Goal: Task Accomplishment & Management: Complete application form

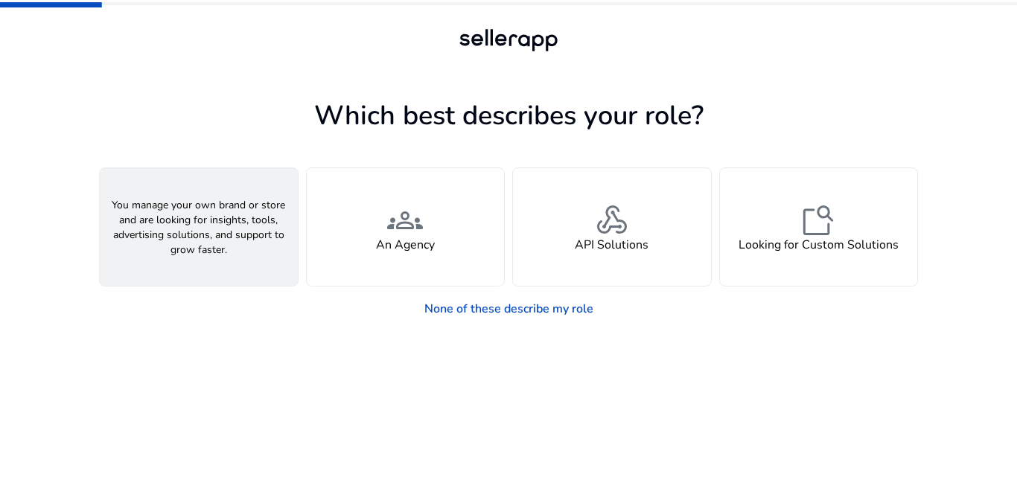
click at [172, 249] on div "person A Seller" at bounding box center [199, 227] width 198 height 118
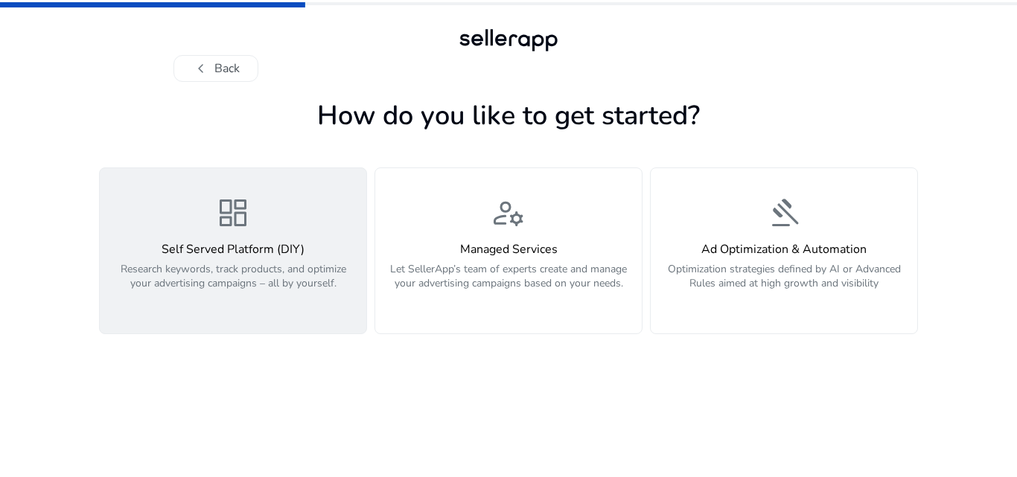
click at [205, 251] on h4 "Self Served Platform (DIY)" at bounding box center [233, 250] width 249 height 14
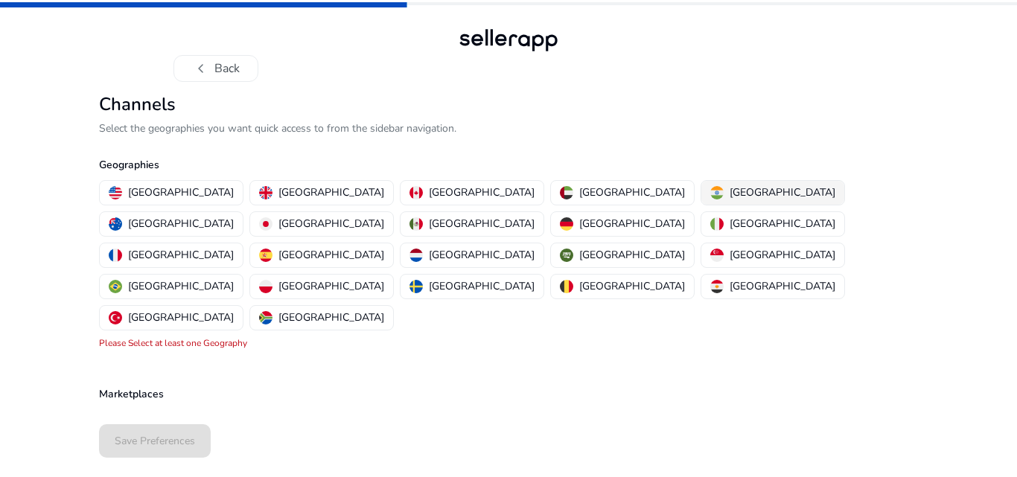
click at [730, 197] on p "[GEOGRAPHIC_DATA]" at bounding box center [783, 193] width 106 height 16
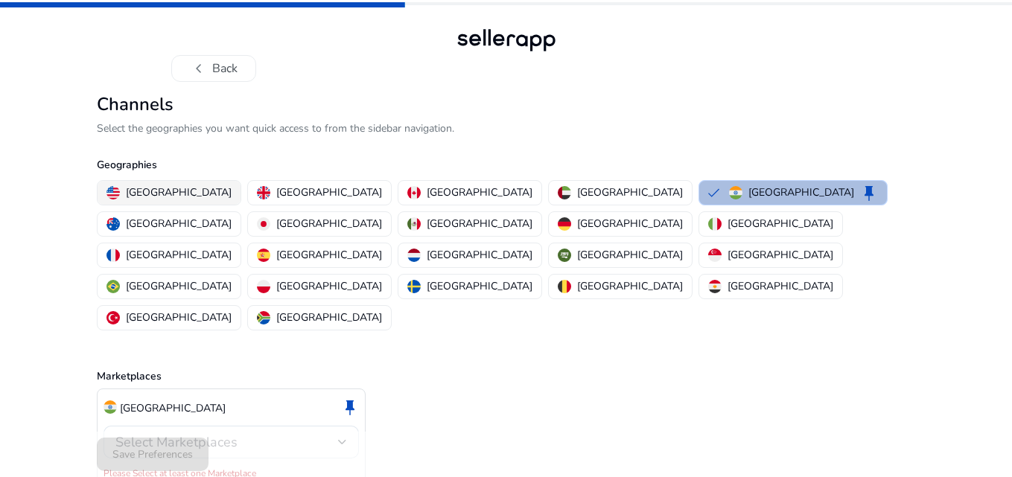
click at [169, 193] on p "[GEOGRAPHIC_DATA]" at bounding box center [179, 193] width 106 height 16
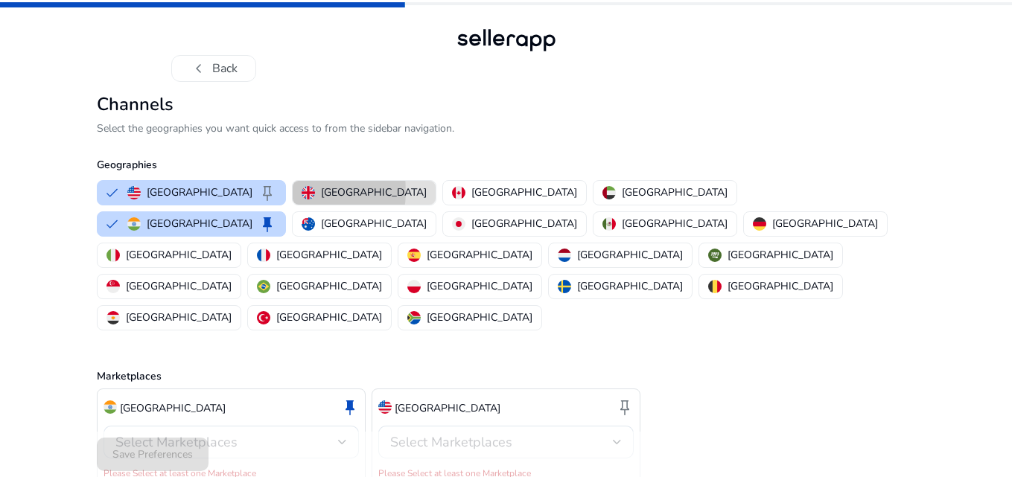
click at [302, 191] on img "button" at bounding box center [308, 192] width 13 height 13
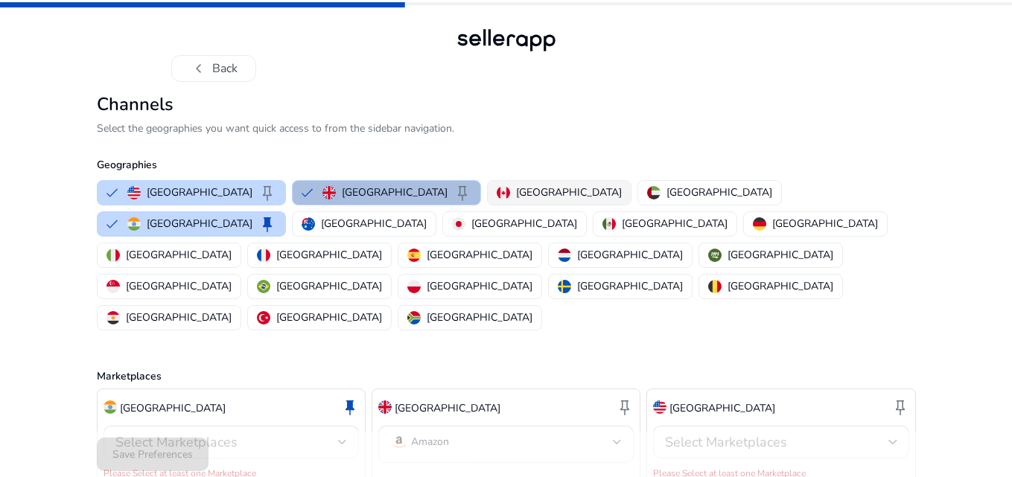
click at [516, 199] on p "[GEOGRAPHIC_DATA]" at bounding box center [569, 193] width 106 height 16
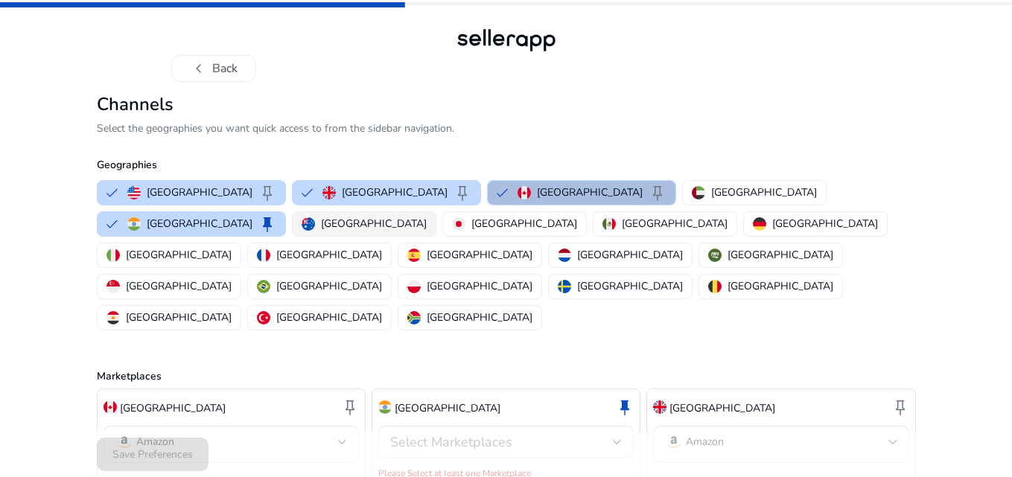
click at [427, 216] on p "[GEOGRAPHIC_DATA]" at bounding box center [374, 224] width 106 height 16
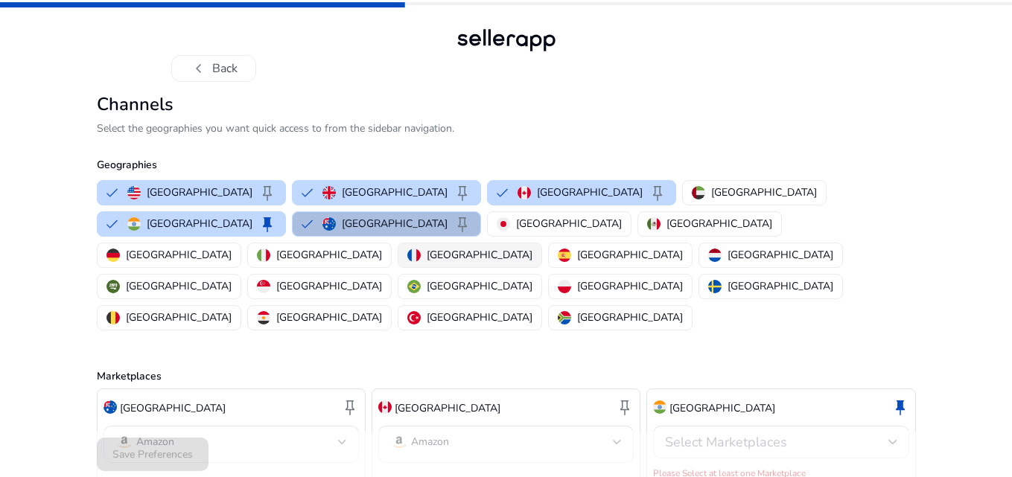
click at [532, 247] on p "[GEOGRAPHIC_DATA]" at bounding box center [480, 255] width 106 height 16
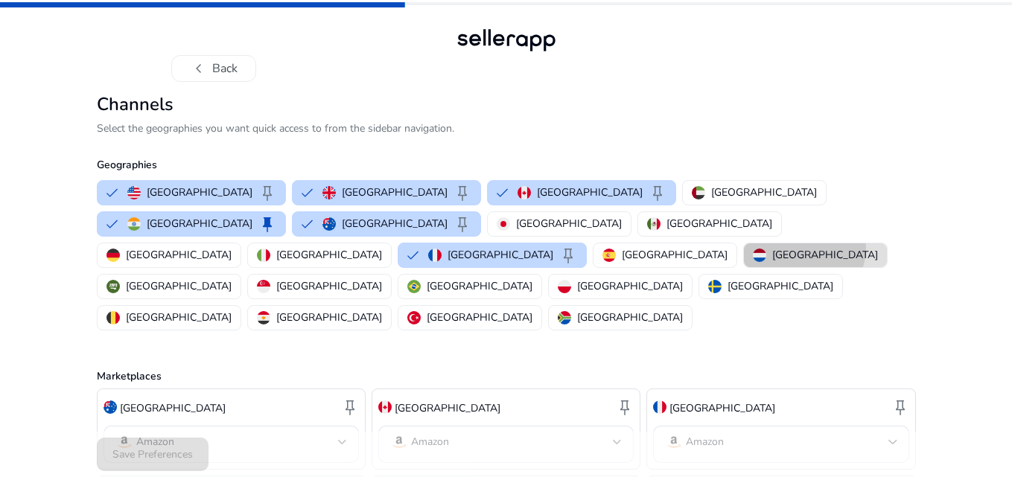
click at [777, 247] on p "[GEOGRAPHIC_DATA]" at bounding box center [825, 255] width 106 height 16
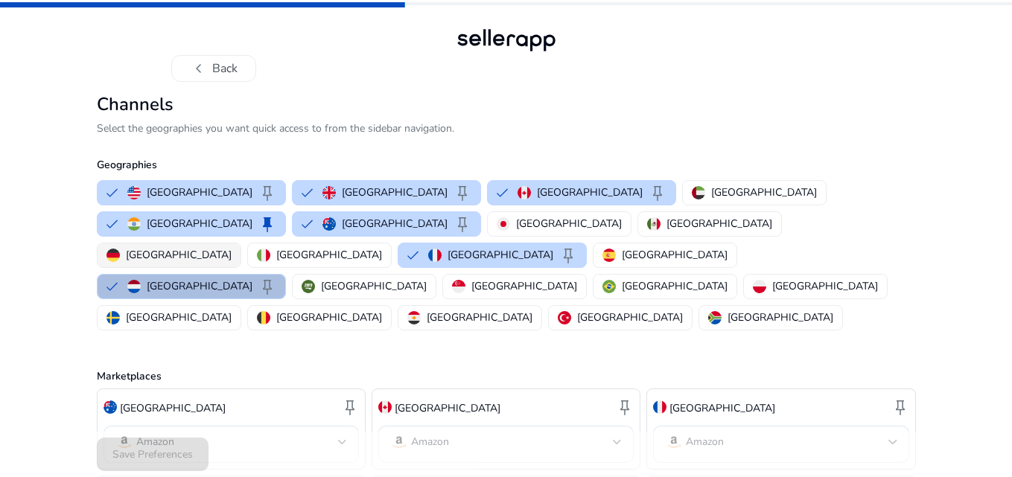
click at [232, 247] on p "[GEOGRAPHIC_DATA]" at bounding box center [179, 255] width 106 height 16
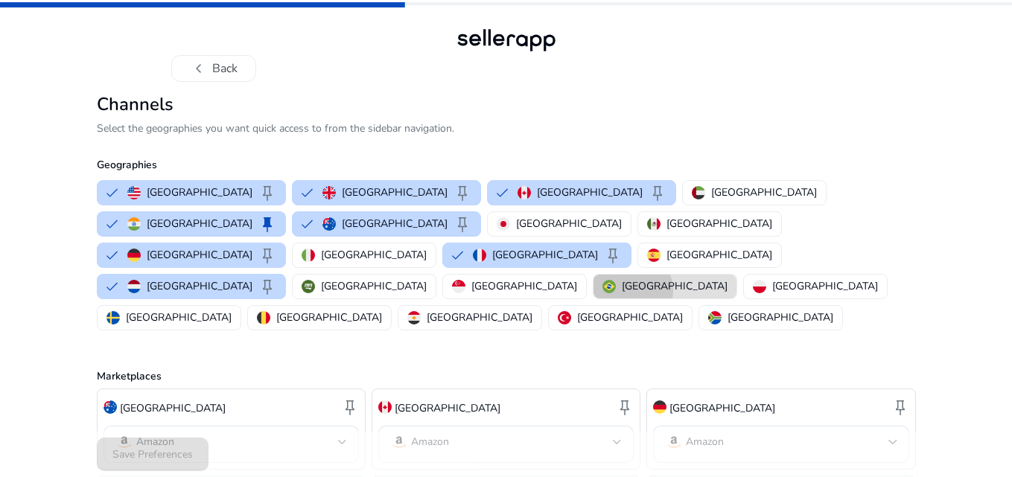
click at [622, 278] on p "[GEOGRAPHIC_DATA]" at bounding box center [675, 286] width 106 height 16
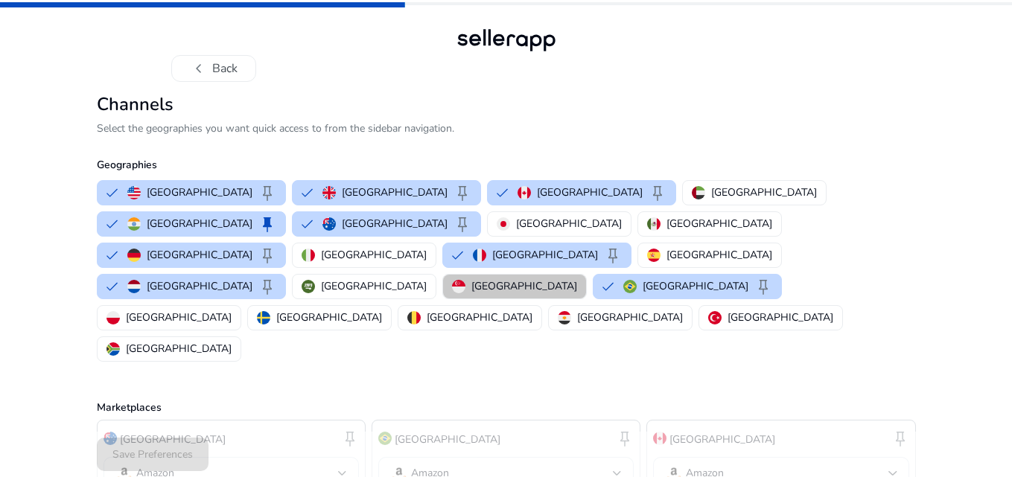
click at [471, 278] on p "[GEOGRAPHIC_DATA]" at bounding box center [524, 286] width 106 height 16
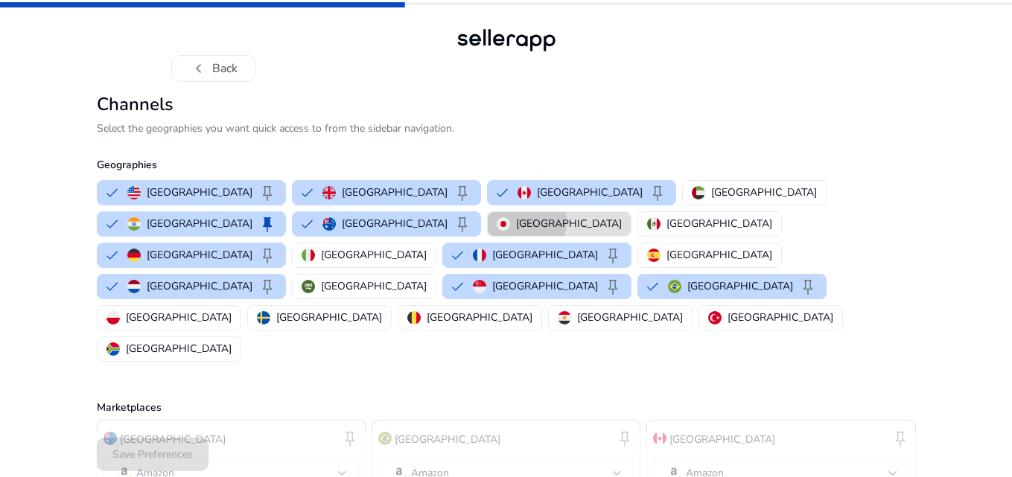
click at [516, 222] on p "[GEOGRAPHIC_DATA]" at bounding box center [569, 224] width 106 height 16
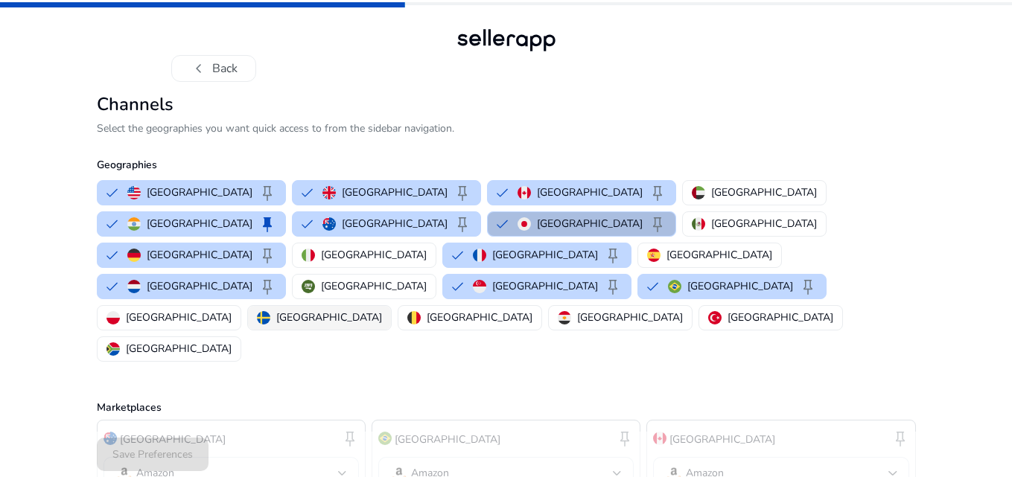
click at [391, 306] on button "[GEOGRAPHIC_DATA]" at bounding box center [319, 318] width 143 height 24
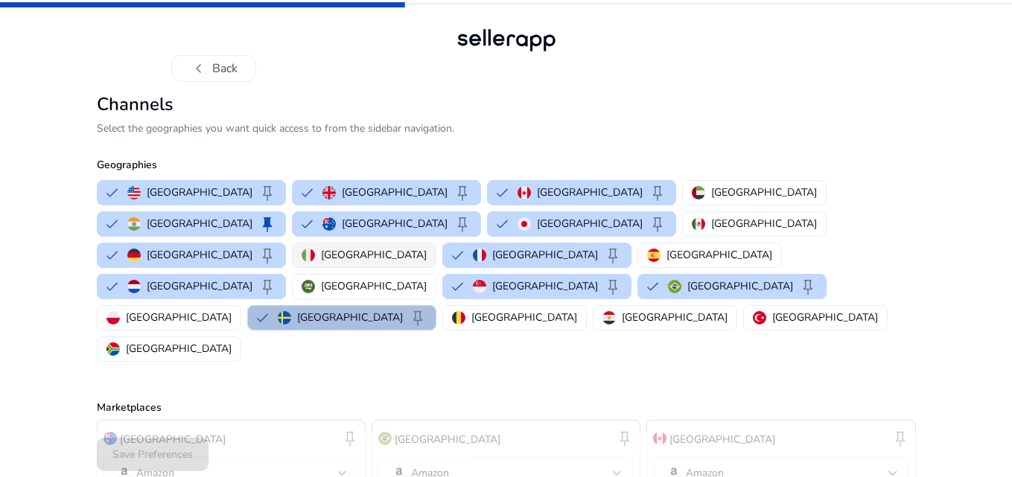
click at [427, 247] on p "[GEOGRAPHIC_DATA]" at bounding box center [374, 255] width 106 height 16
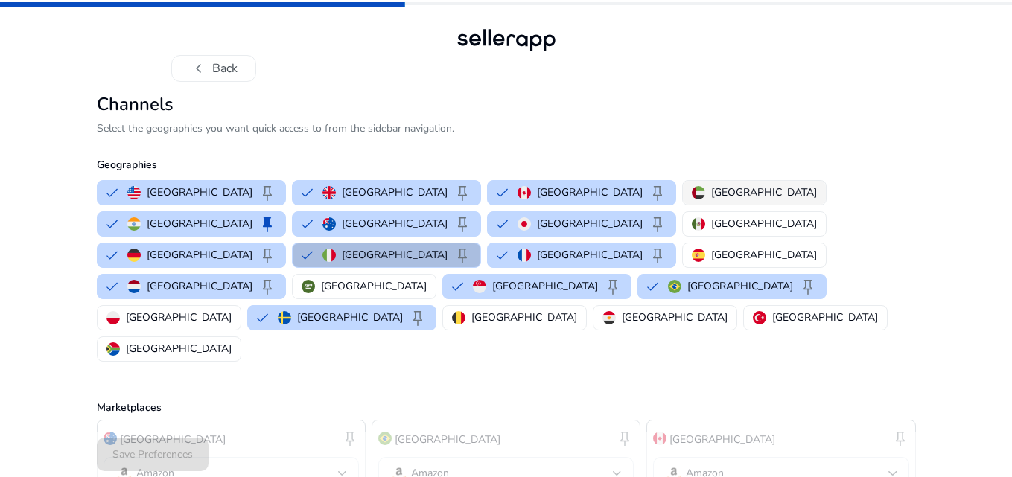
click at [683, 182] on button "[GEOGRAPHIC_DATA]" at bounding box center [754, 193] width 143 height 24
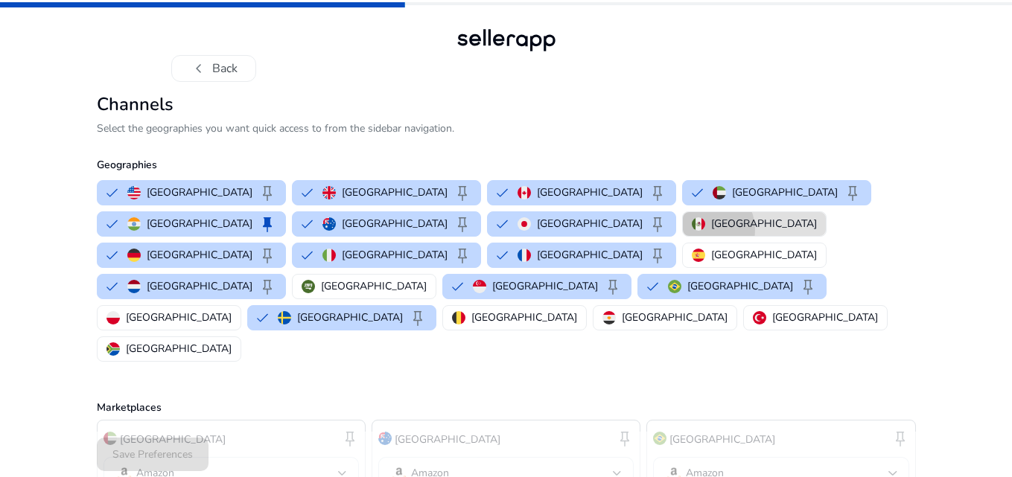
click at [692, 230] on img "button" at bounding box center [698, 223] width 13 height 13
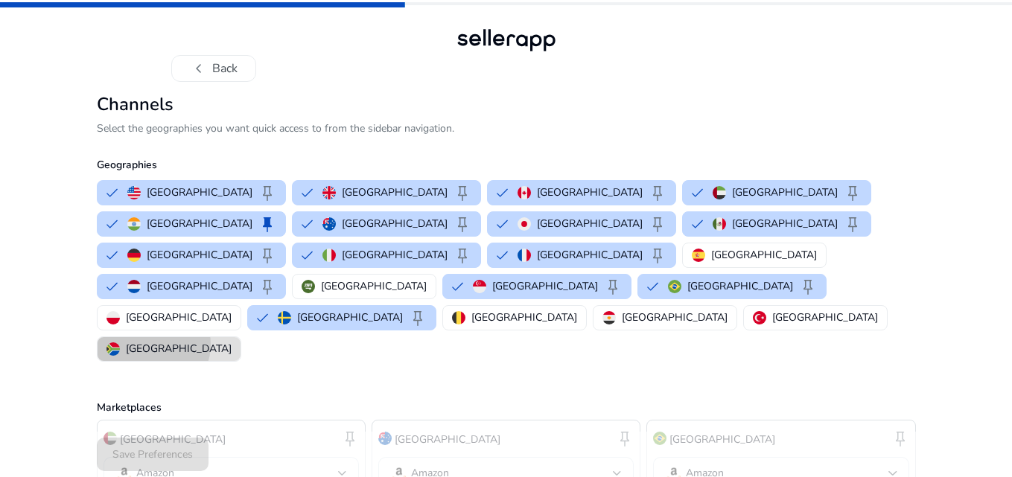
click at [232, 341] on p "[GEOGRAPHIC_DATA]" at bounding box center [179, 349] width 106 height 16
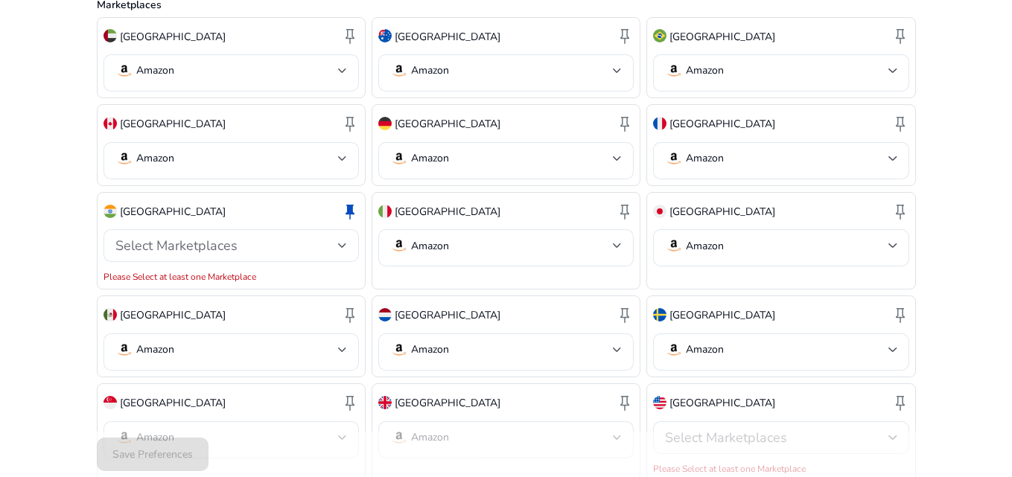
scroll to position [489, 0]
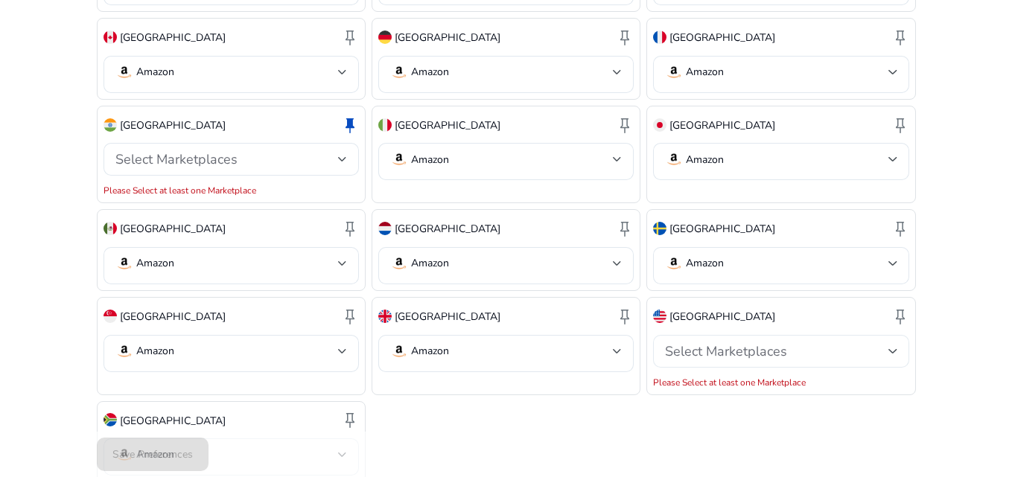
click at [834, 335] on div "Select Marketplaces" at bounding box center [781, 351] width 232 height 33
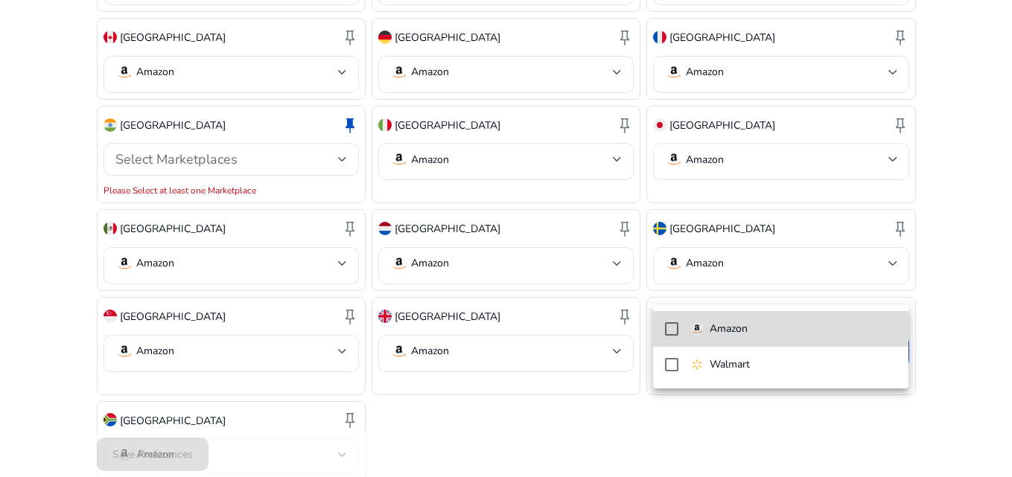
click at [806, 321] on span "Amazon" at bounding box center [793, 329] width 206 height 16
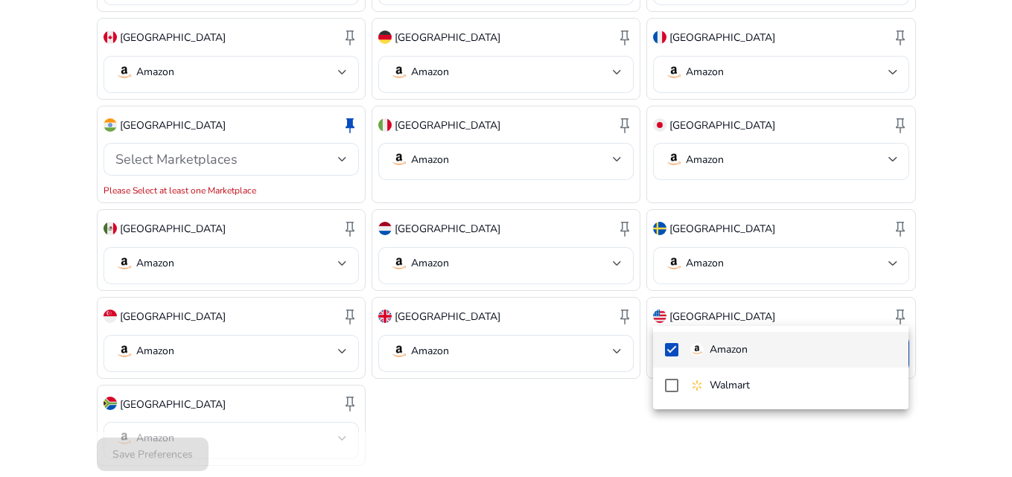
scroll to position [473, 0]
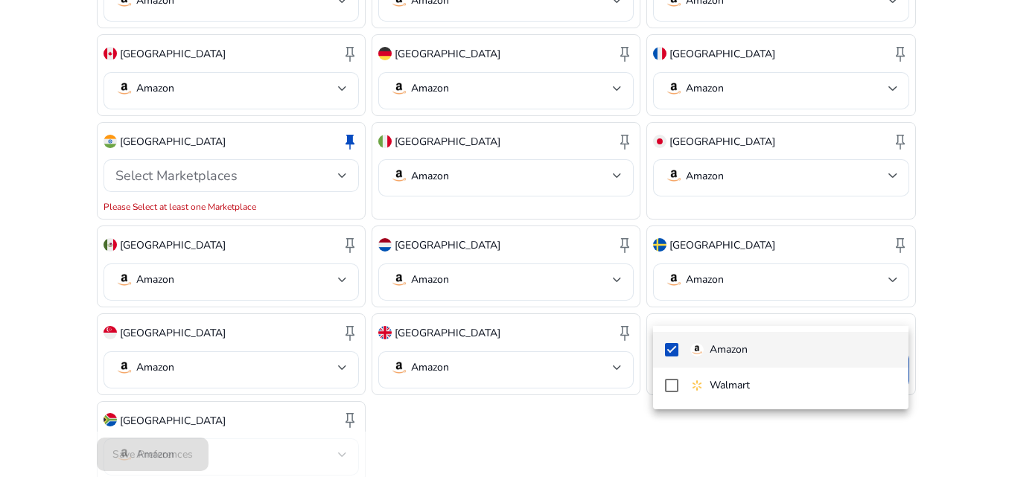
click at [516, 397] on div at bounding box center [506, 238] width 1012 height 477
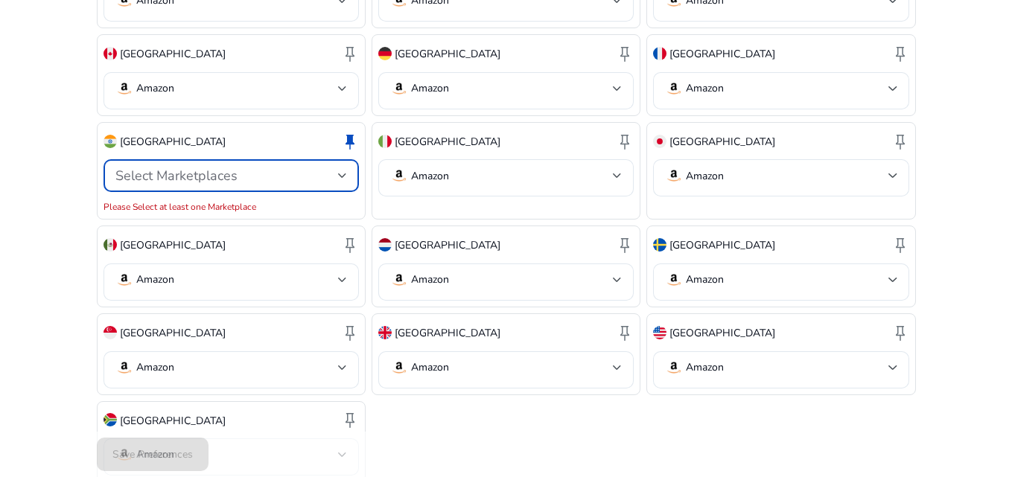
click at [264, 168] on div "Select Marketplaces" at bounding box center [226, 176] width 223 height 16
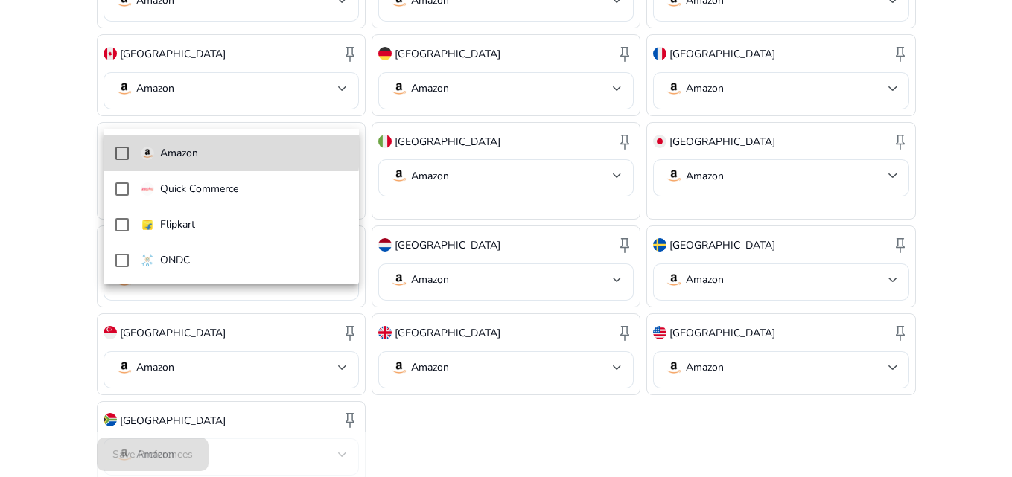
click at [229, 149] on span "Amazon" at bounding box center [244, 153] width 206 height 16
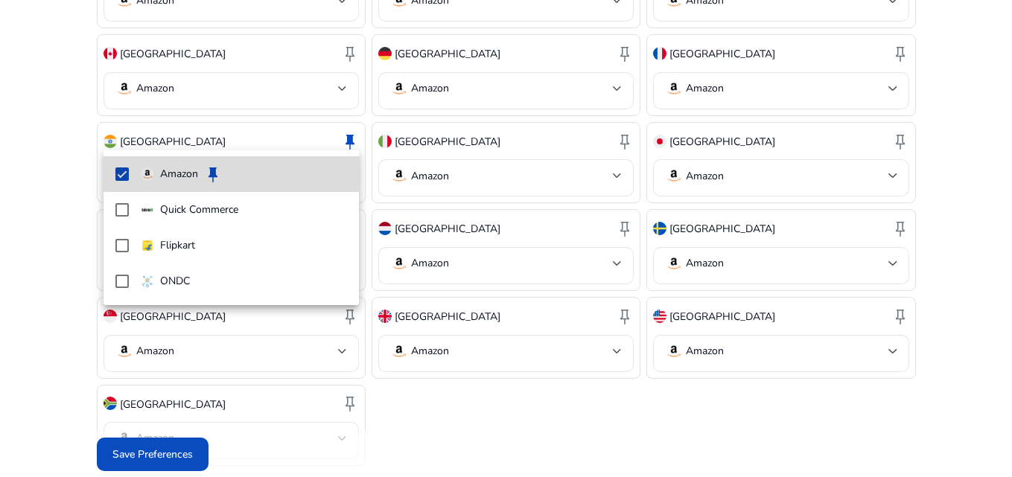
scroll to position [456, 0]
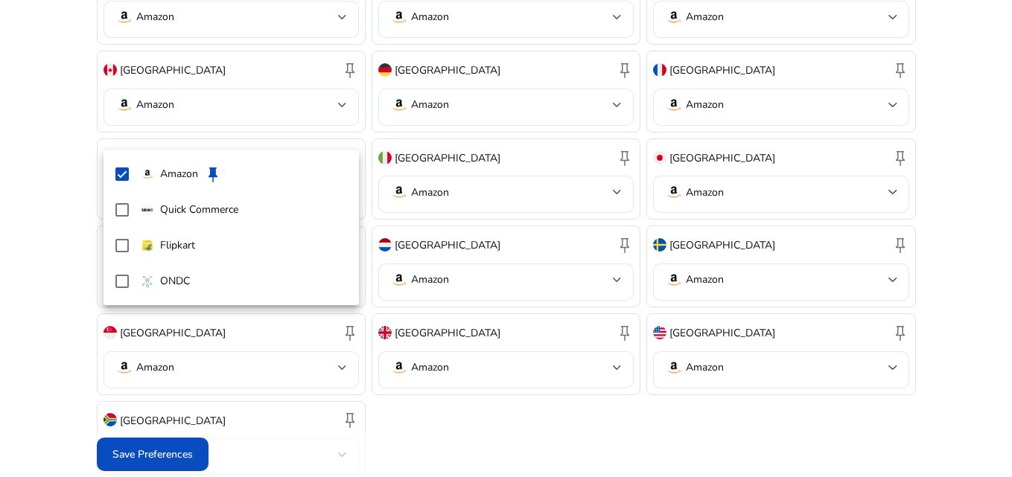
click at [433, 362] on div at bounding box center [506, 238] width 1012 height 477
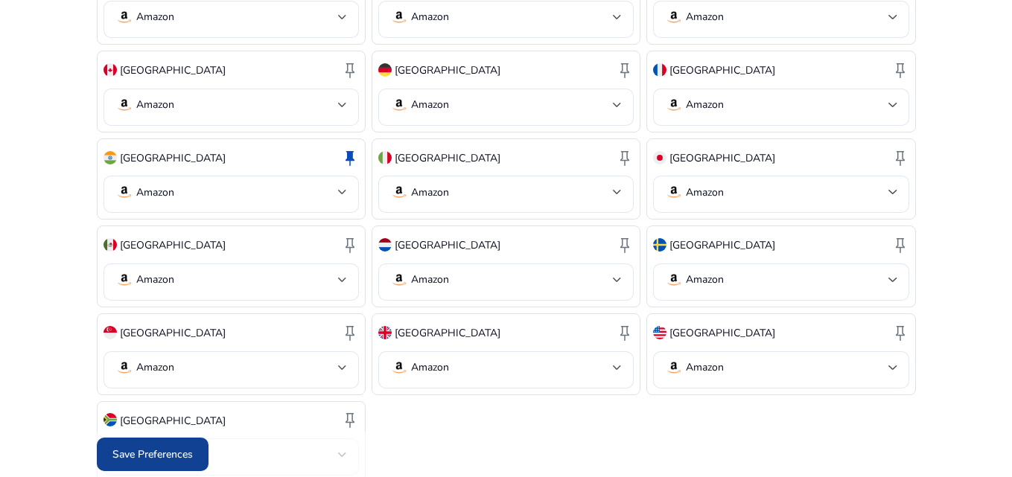
click at [133, 445] on span at bounding box center [153, 455] width 112 height 36
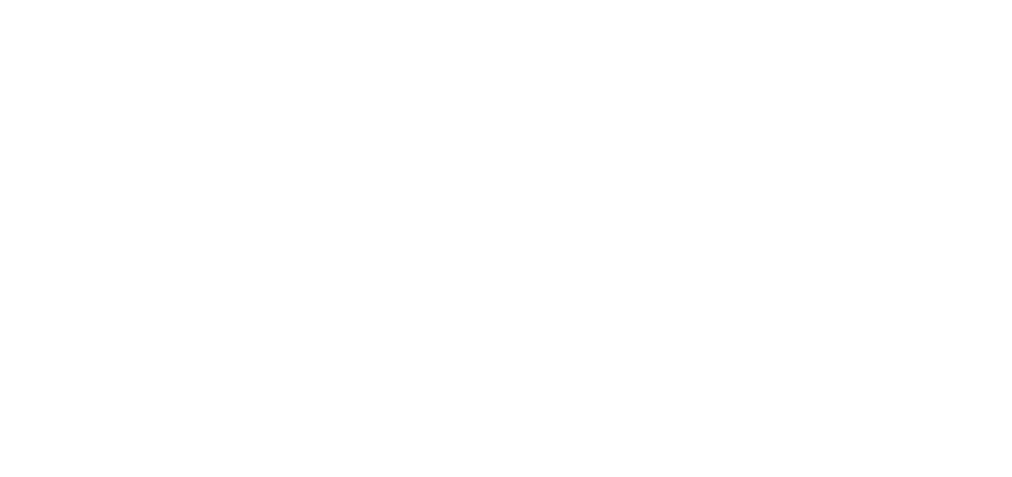
scroll to position [0, 0]
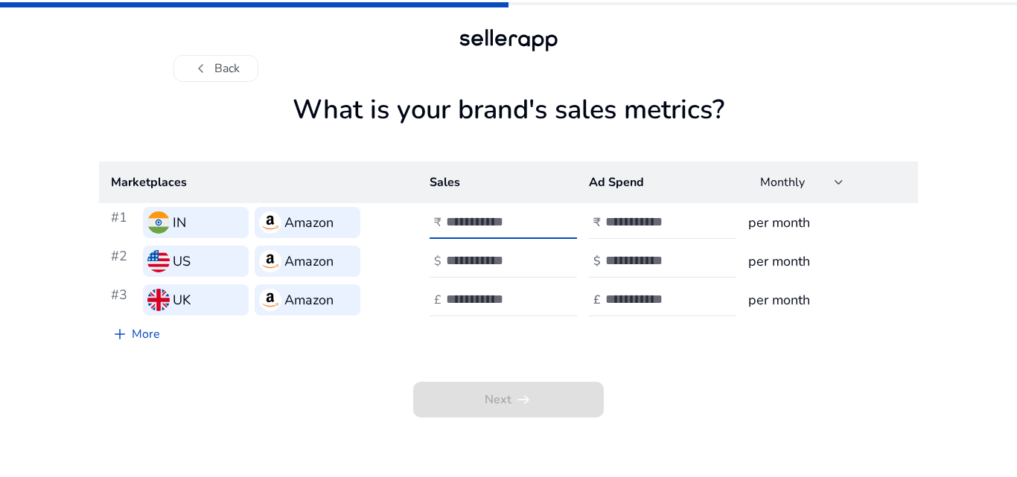
click at [480, 221] on input "number" at bounding box center [496, 222] width 101 height 16
click at [539, 226] on input "**" at bounding box center [496, 222] width 101 height 16
type input "**"
click at [539, 226] on input "**" at bounding box center [496, 222] width 101 height 16
click at [512, 399] on span "Next arrow_right_alt" at bounding box center [508, 400] width 191 height 36
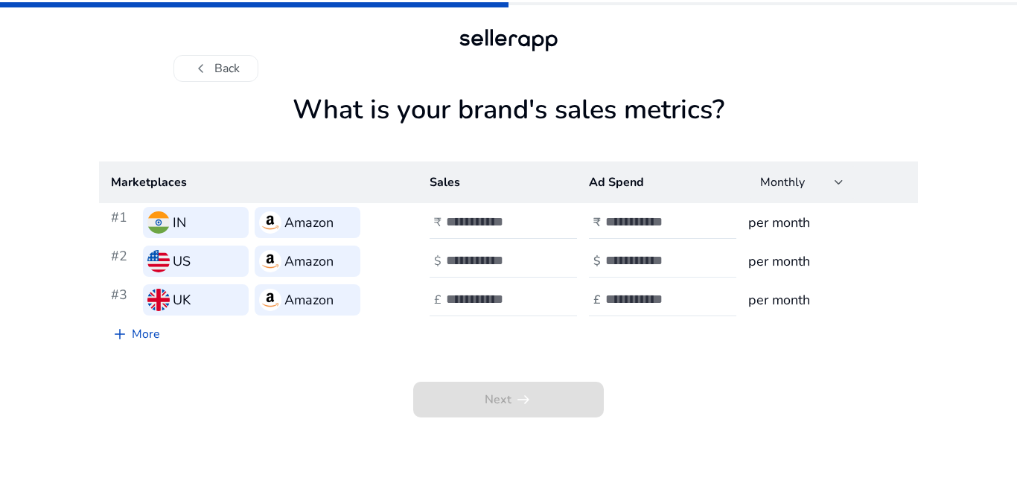
click at [594, 249] on div "$" at bounding box center [664, 261] width 150 height 33
click at [492, 223] on input "number" at bounding box center [496, 222] width 101 height 16
type input "*"
type input "******"
click at [628, 220] on input "number" at bounding box center [655, 222] width 101 height 16
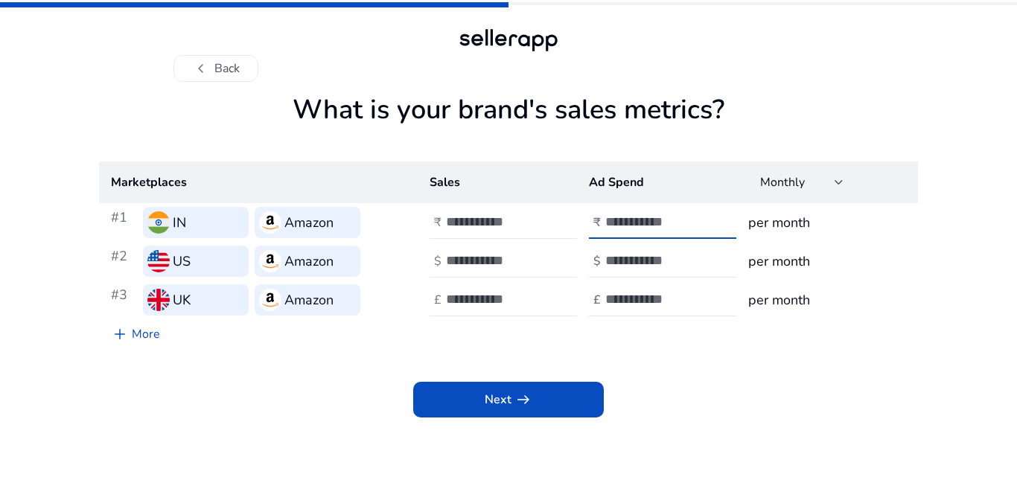
type input "*****"
click at [506, 252] on input "number" at bounding box center [496, 260] width 101 height 16
type input "****"
click at [635, 267] on input "number" at bounding box center [655, 260] width 101 height 16
type input "*"
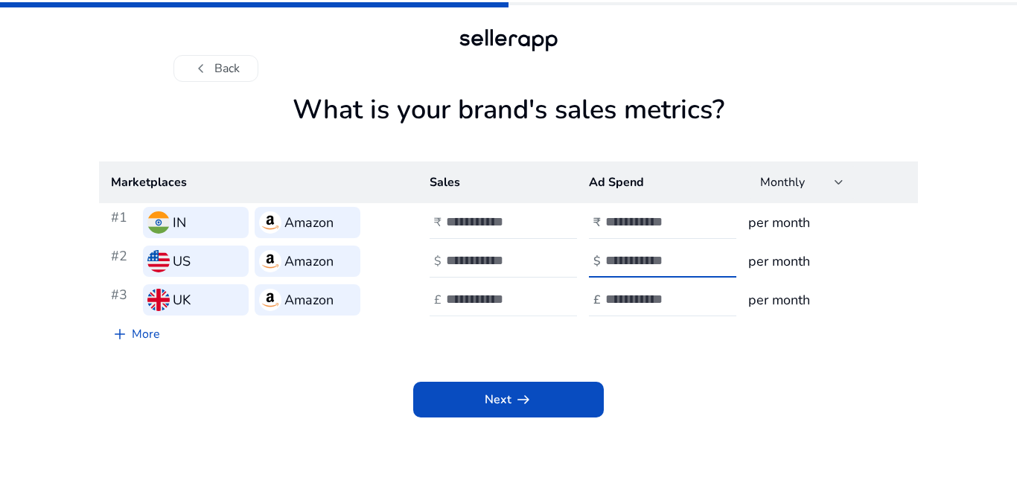
type input "****"
click at [497, 293] on input "number" at bounding box center [496, 299] width 101 height 16
type input "****"
click at [614, 293] on input "number" at bounding box center [655, 299] width 101 height 16
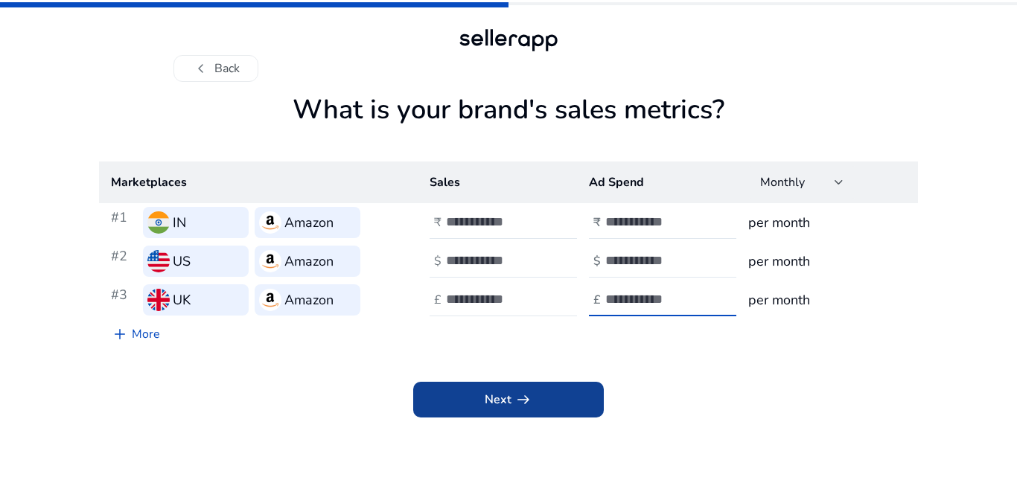
type input "****"
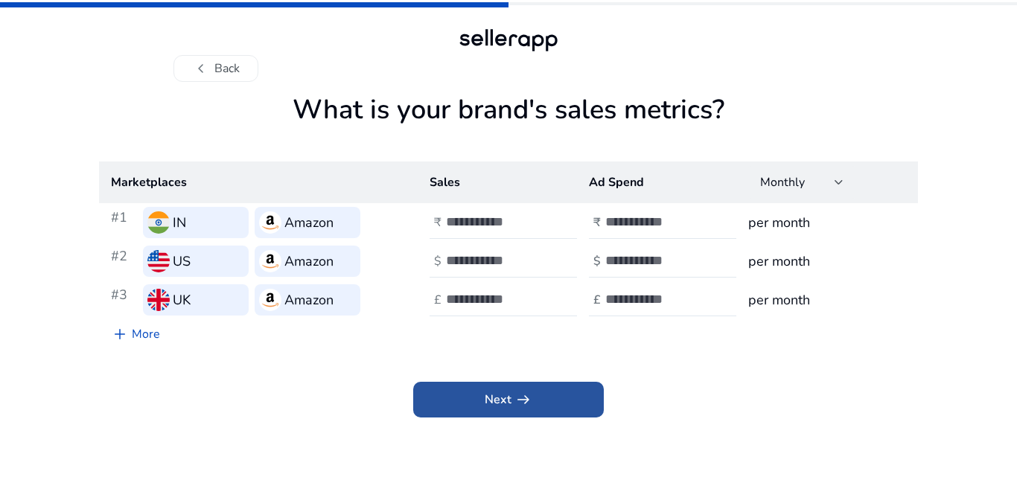
click at [520, 407] on span "arrow_right_alt" at bounding box center [524, 400] width 18 height 18
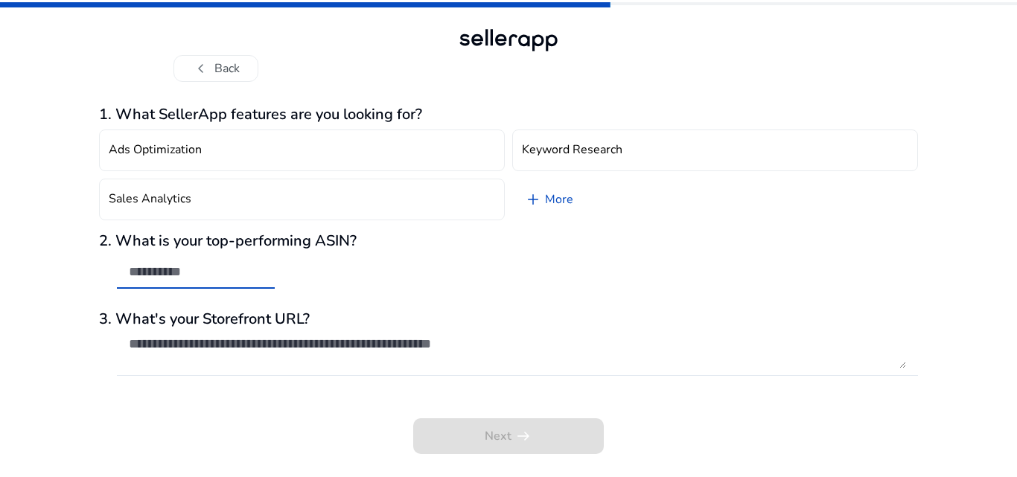
click at [213, 275] on input "text" at bounding box center [196, 272] width 134 height 16
click at [181, 80] on button "chevron_left Back" at bounding box center [215, 68] width 85 height 27
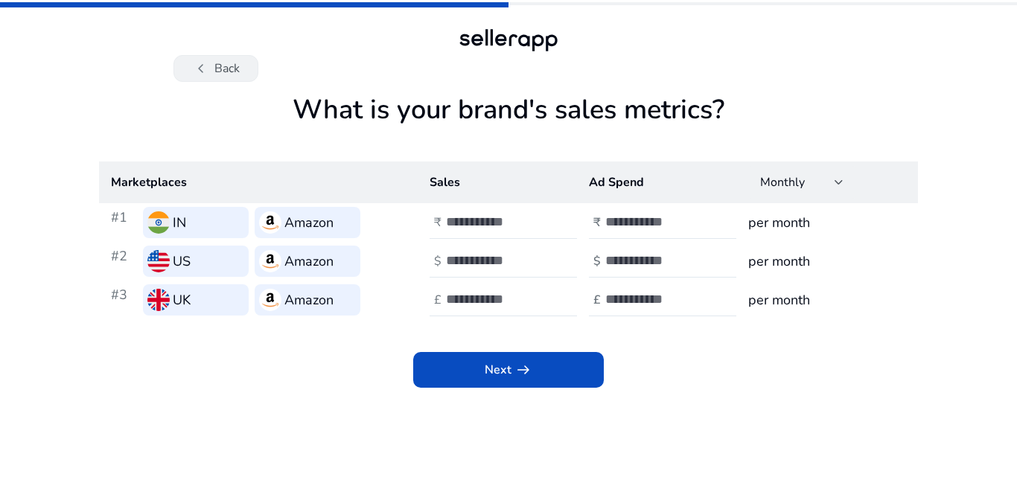
click at [196, 71] on span "chevron_left" at bounding box center [201, 69] width 18 height 18
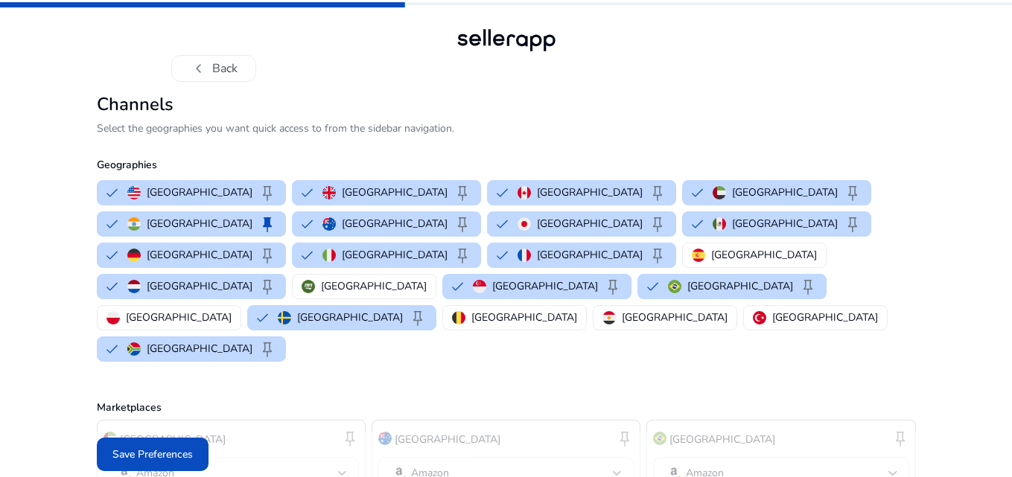
click at [196, 71] on span "chevron_left" at bounding box center [199, 69] width 18 height 18
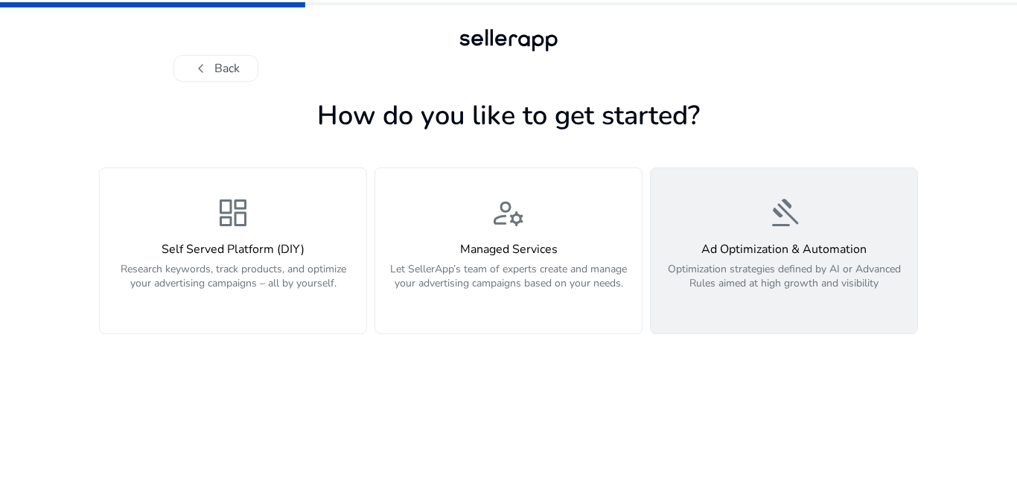
click at [668, 211] on div "gavel Ad Optimization & Automation Optimization strategies defined by AI or Adv…" at bounding box center [784, 251] width 249 height 112
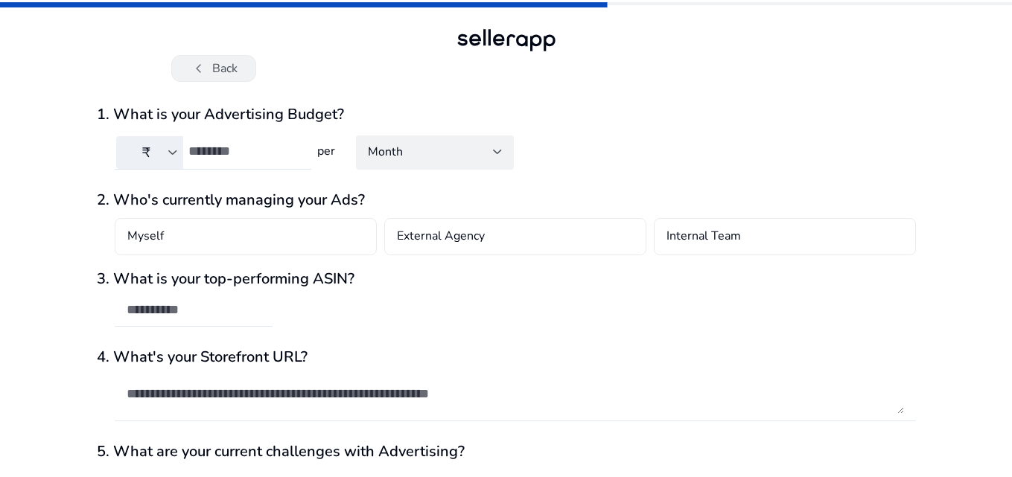
click at [214, 74] on button "chevron_left Back" at bounding box center [213, 68] width 85 height 27
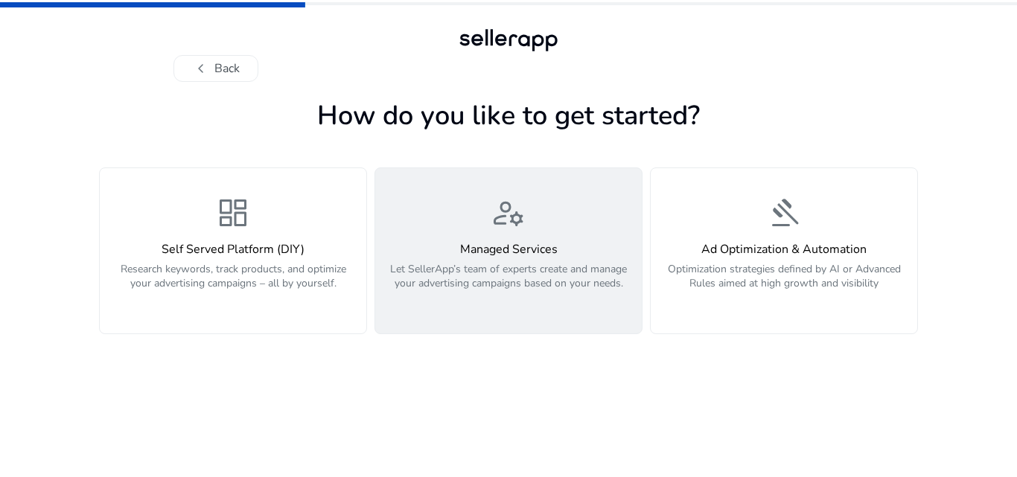
click at [441, 235] on div "manage_accounts Managed Services Let SellerApp’s team of experts create and man…" at bounding box center [508, 251] width 249 height 112
